Goal: Task Accomplishment & Management: Manage account settings

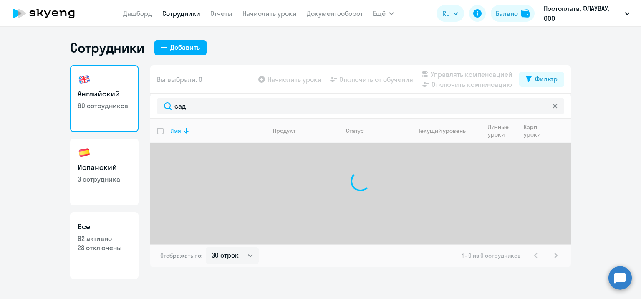
select select "30"
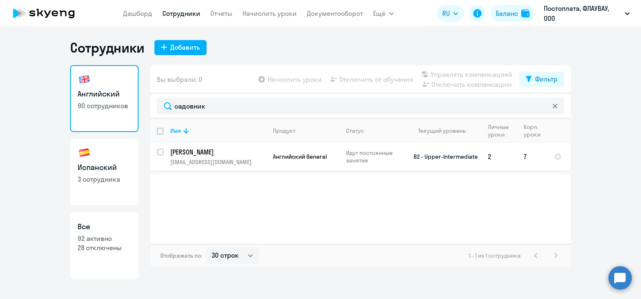
type input "садовник"
click at [158, 152] on input "select row 2238780" at bounding box center [165, 156] width 17 height 17
checkbox input "true"
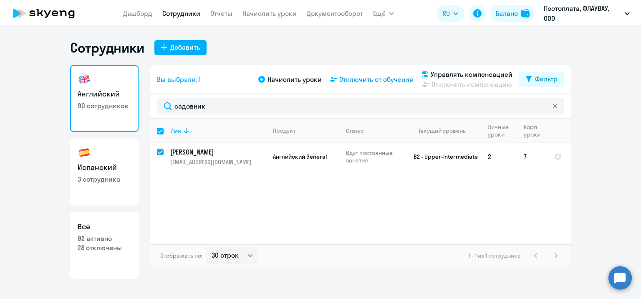
click at [389, 79] on span "Отключить от обучения" at bounding box center [376, 79] width 74 height 10
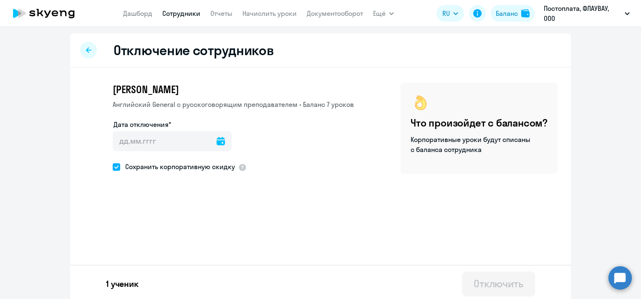
click at [176, 169] on span "Сохранить корпоративную скидку" at bounding box center [177, 166] width 115 height 10
click at [113, 167] on input "Сохранить корпоративную скидку" at bounding box center [112, 166] width 0 height 0
checkbox input "false"
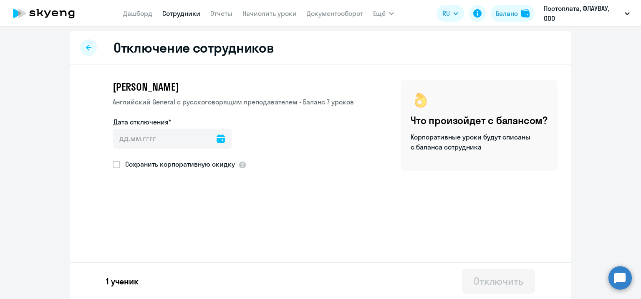
scroll to position [3, 0]
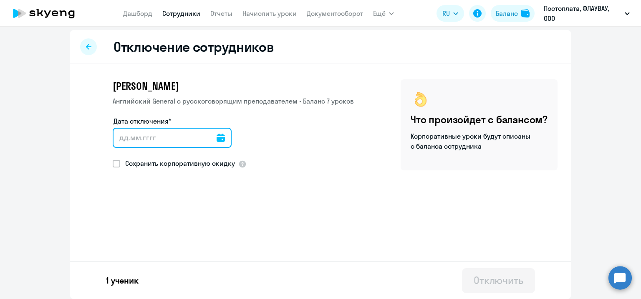
click at [138, 138] on input "Дата отключения*" at bounding box center [172, 138] width 119 height 20
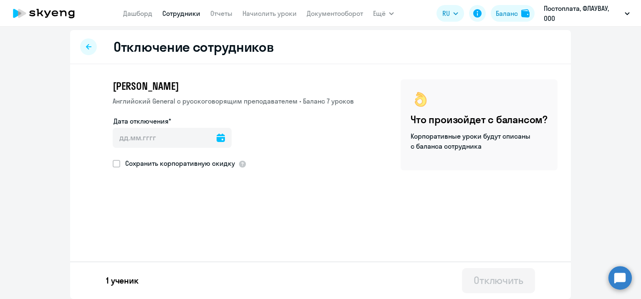
click at [216, 129] on div at bounding box center [220, 138] width 8 height 20
click at [216, 136] on icon at bounding box center [220, 137] width 8 height 8
click at [140, 275] on span "30" at bounding box center [137, 279] width 15 height 15
type input "[DATE]"
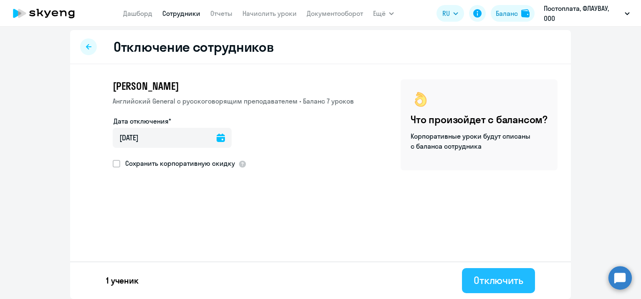
click at [478, 283] on div "Отключить" at bounding box center [498, 279] width 50 height 13
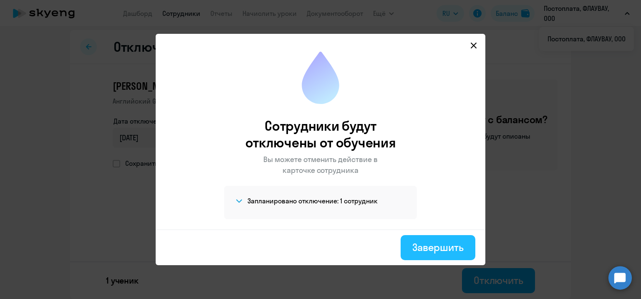
click at [417, 252] on div "Завершить" at bounding box center [437, 246] width 51 height 13
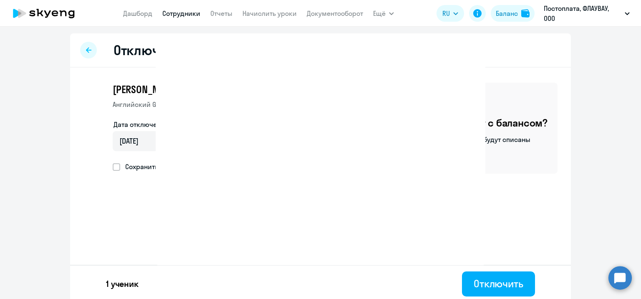
select select "30"
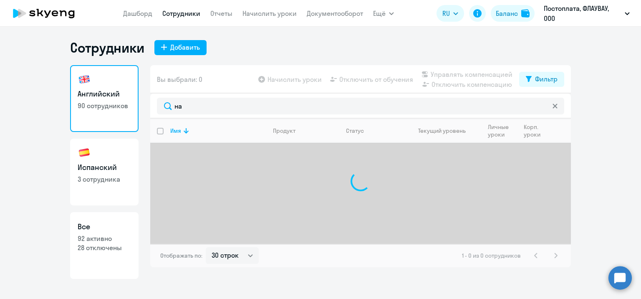
select select "30"
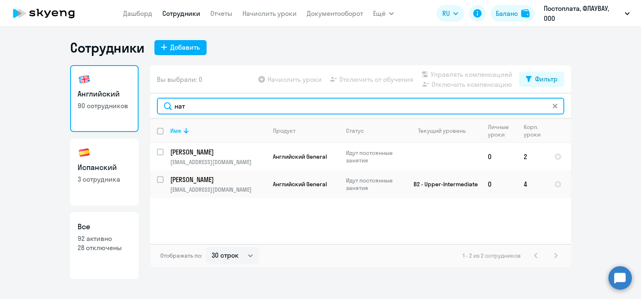
click at [247, 108] on input "нат" at bounding box center [360, 106] width 407 height 17
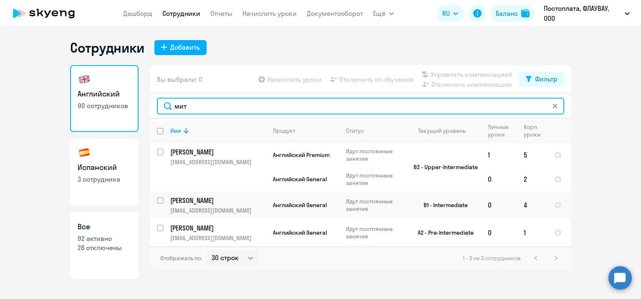
click at [245, 108] on input "мит" at bounding box center [360, 106] width 407 height 17
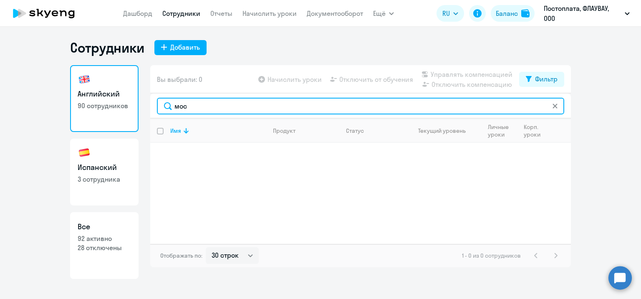
click at [245, 108] on input "мос" at bounding box center [360, 106] width 407 height 17
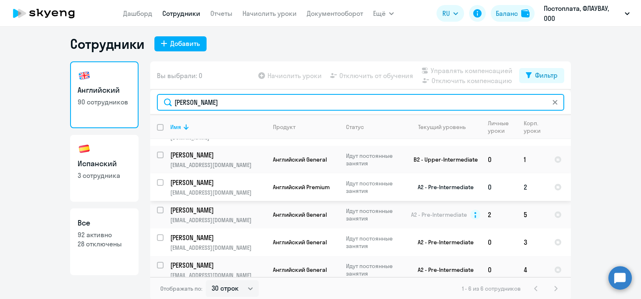
scroll to position [5, 0]
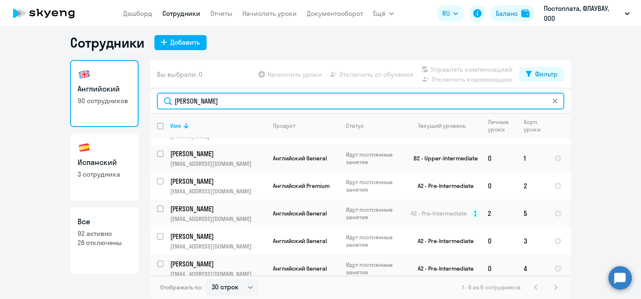
type input "алек"
